Goal: Task Accomplishment & Management: Manage account settings

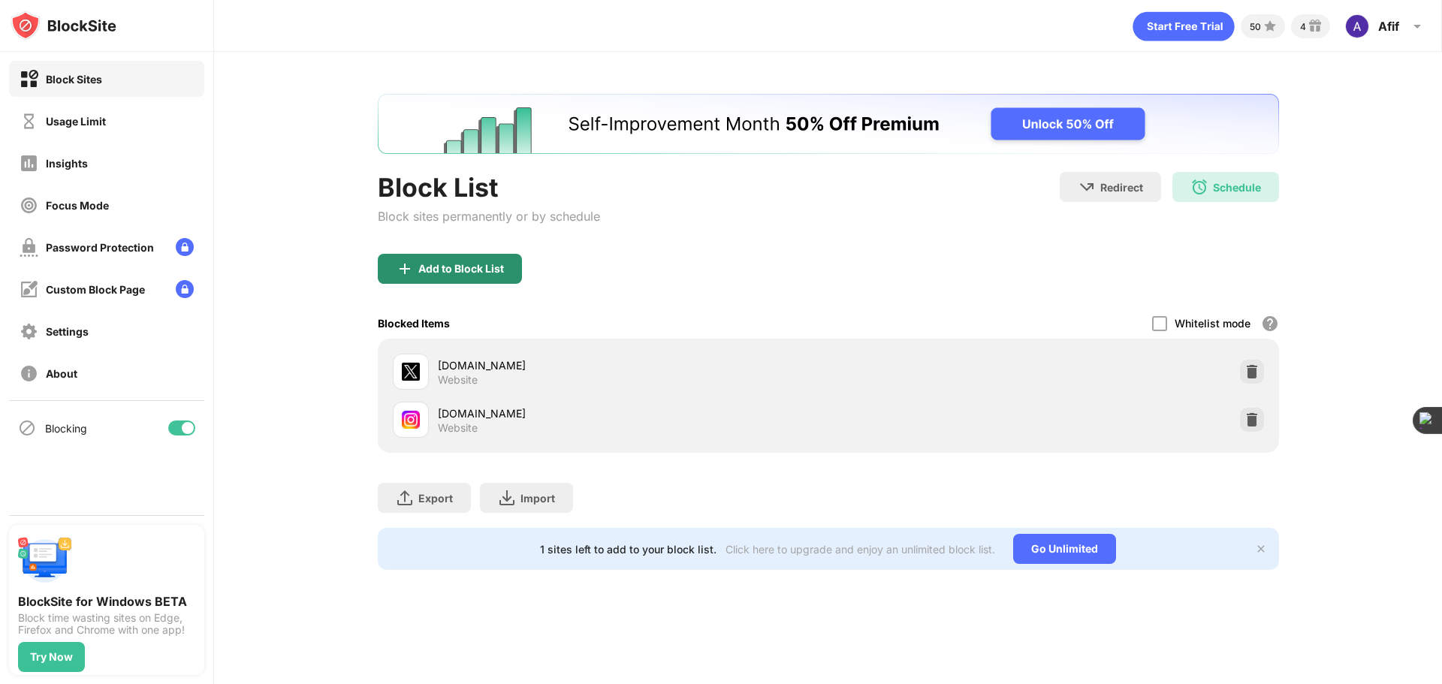
click at [514, 270] on div "Add to Block List" at bounding box center [450, 269] width 144 height 30
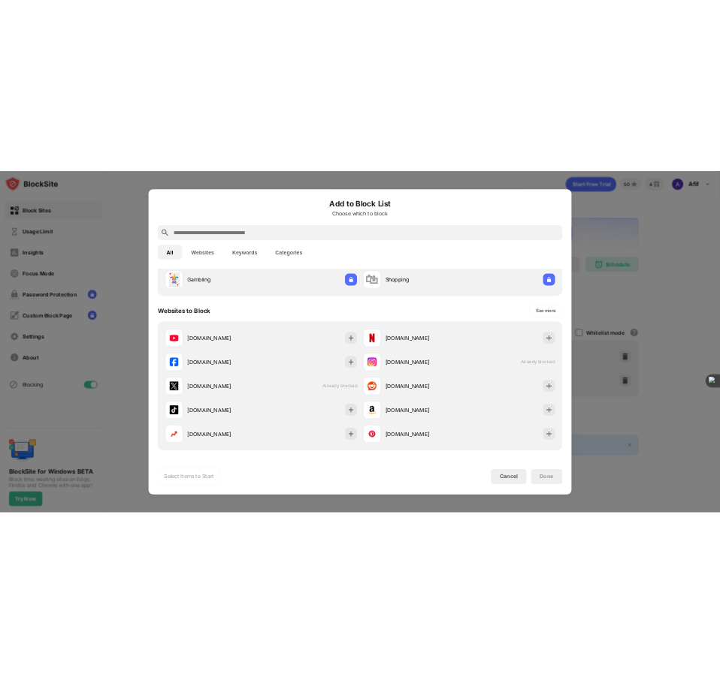
scroll to position [150, 0]
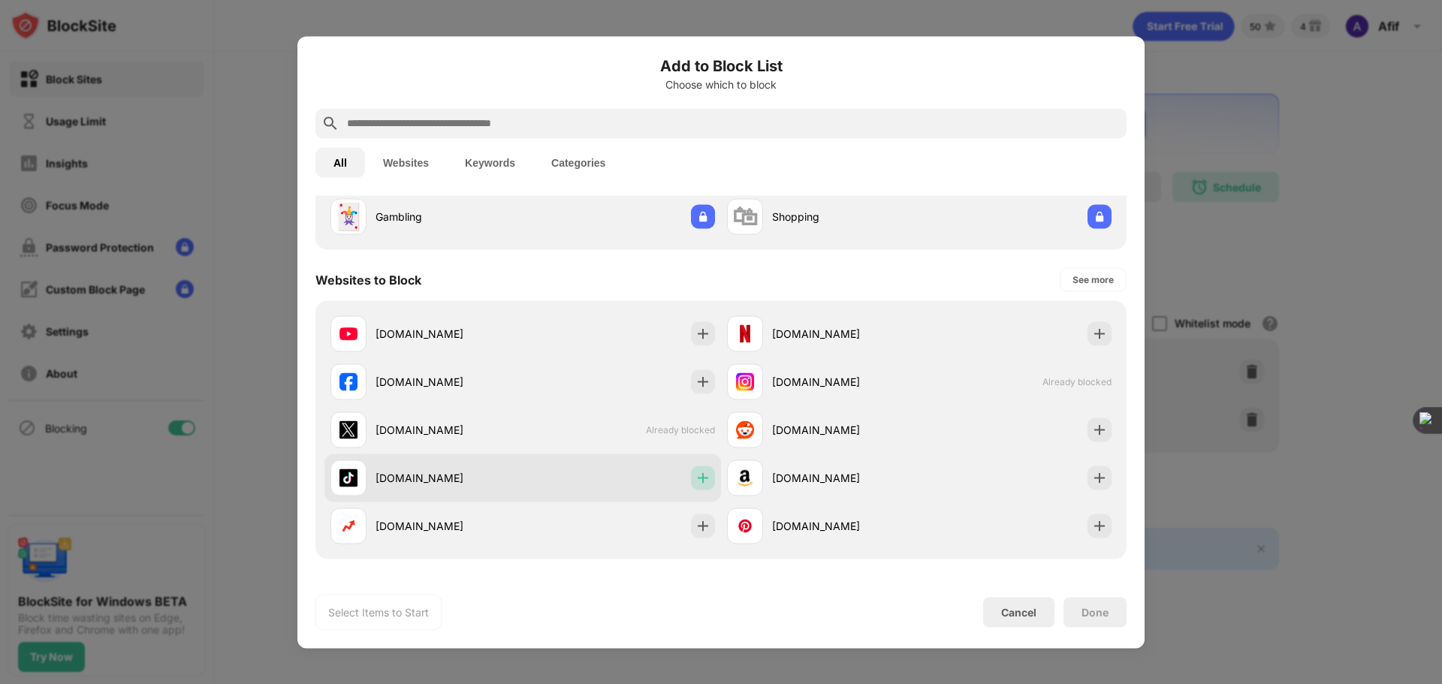
click at [698, 484] on img at bounding box center [702, 477] width 15 height 15
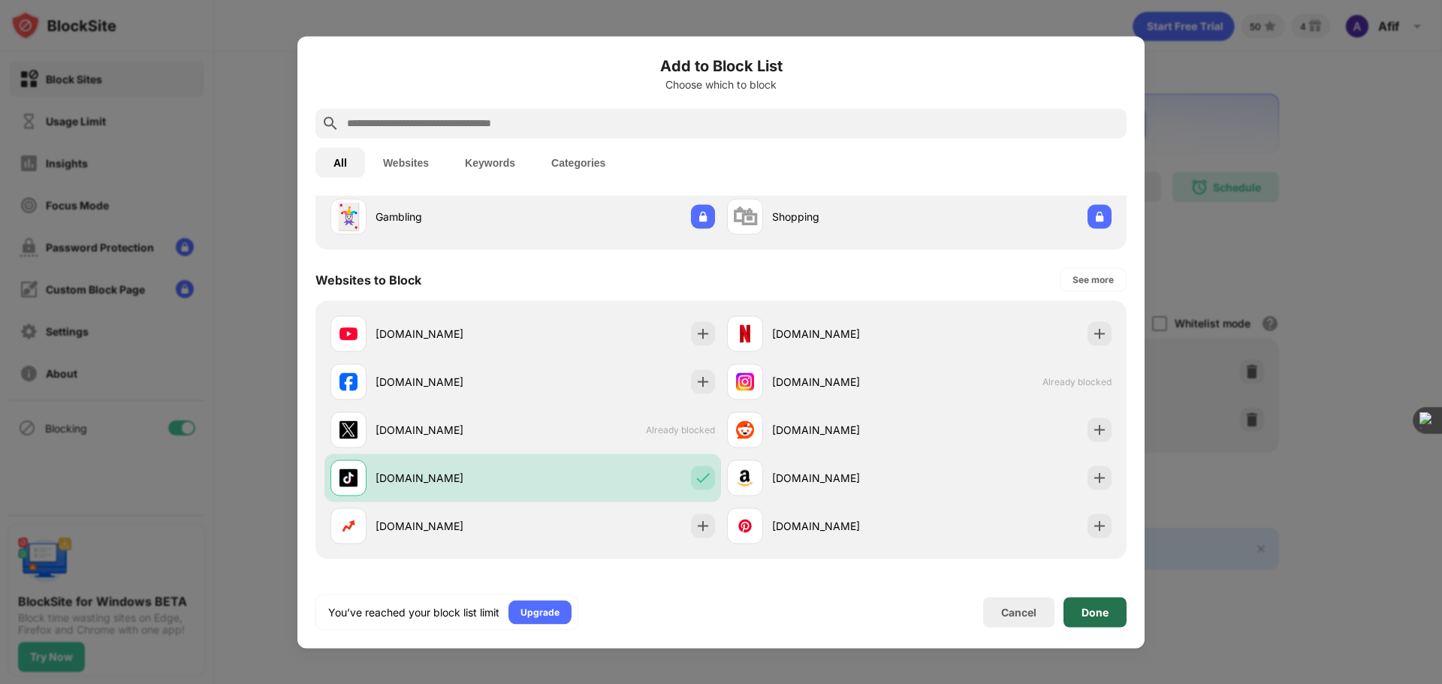
click at [1082, 606] on div "Done" at bounding box center [1095, 612] width 27 height 12
